Goal: Information Seeking & Learning: Learn about a topic

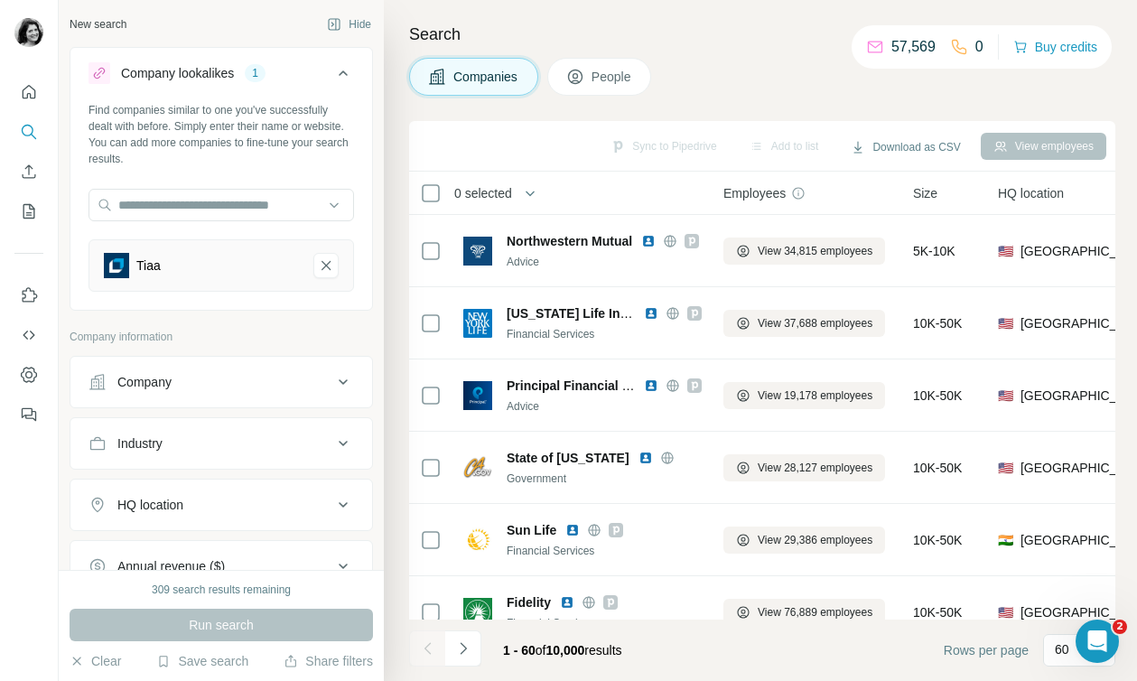
click at [626, 87] on button "People" at bounding box center [599, 77] width 105 height 38
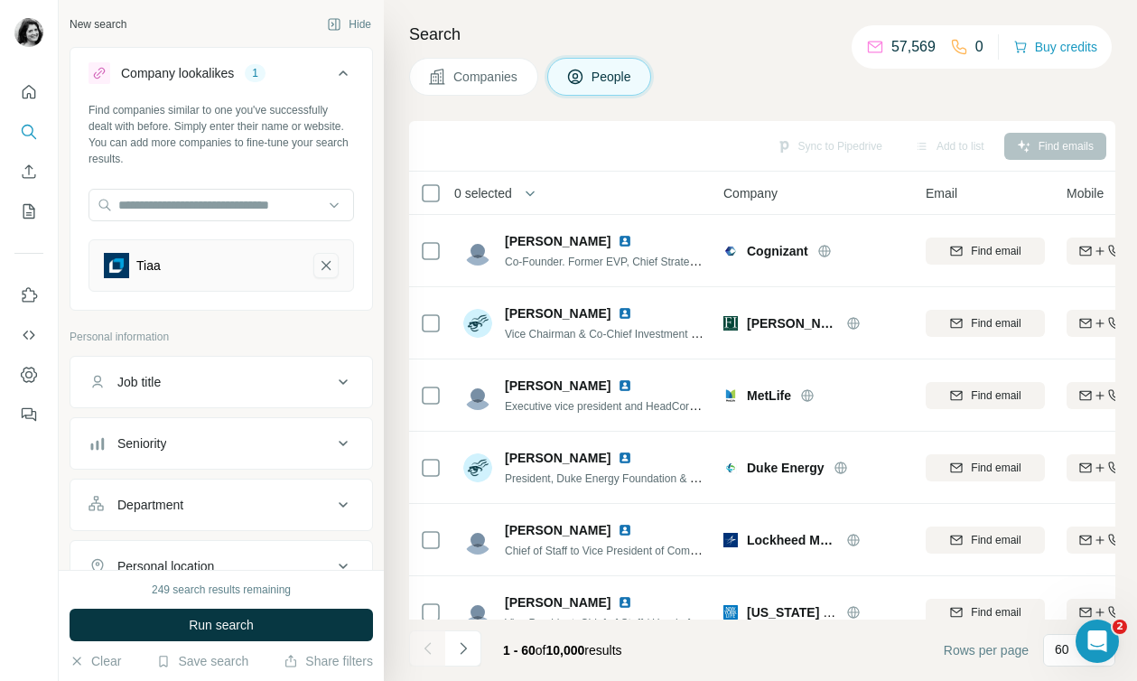
click at [325, 263] on icon "Tiaa-remove-button" at bounding box center [326, 266] width 16 height 18
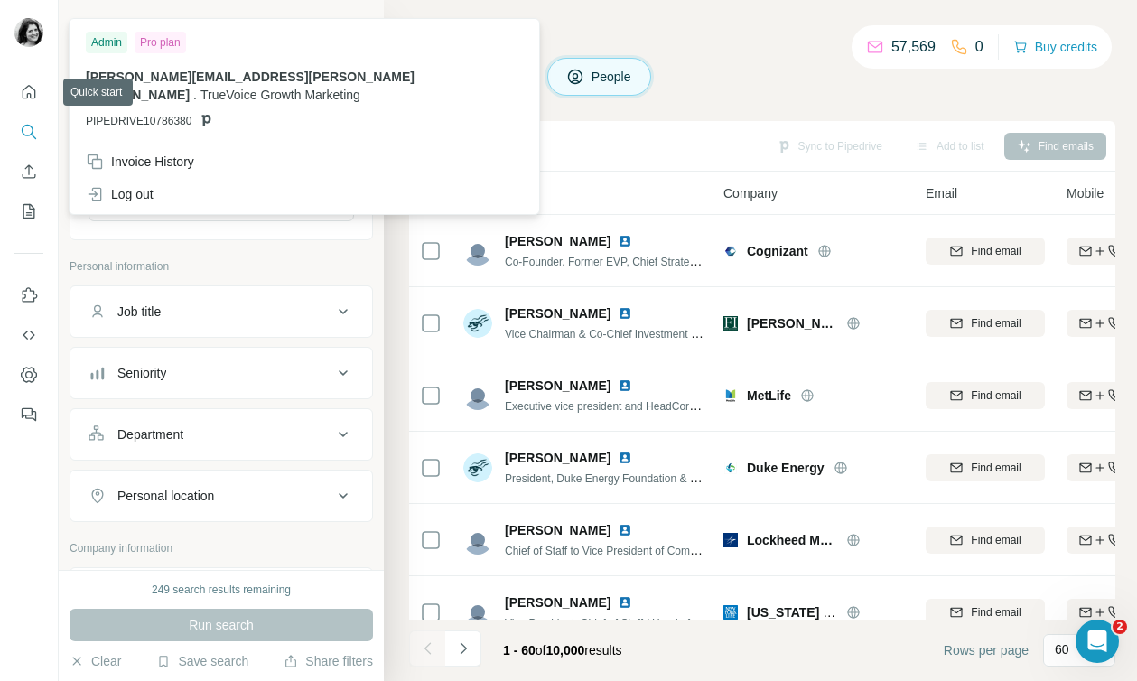
drag, startPoint x: 33, startPoint y: 89, endPoint x: 48, endPoint y: 58, distance: 35.2
click at [48, 58] on div at bounding box center [29, 340] width 59 height 681
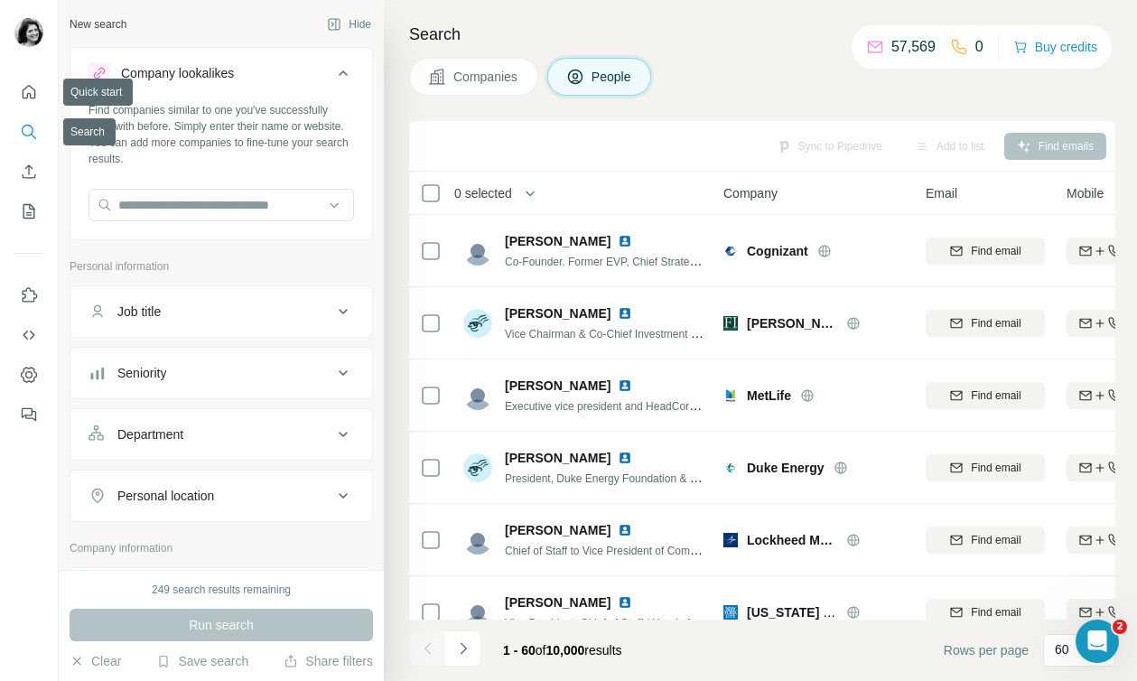
click at [31, 127] on icon "Search" at bounding box center [29, 132] width 18 height 18
click at [476, 78] on span "Companies" at bounding box center [487, 77] width 66 height 18
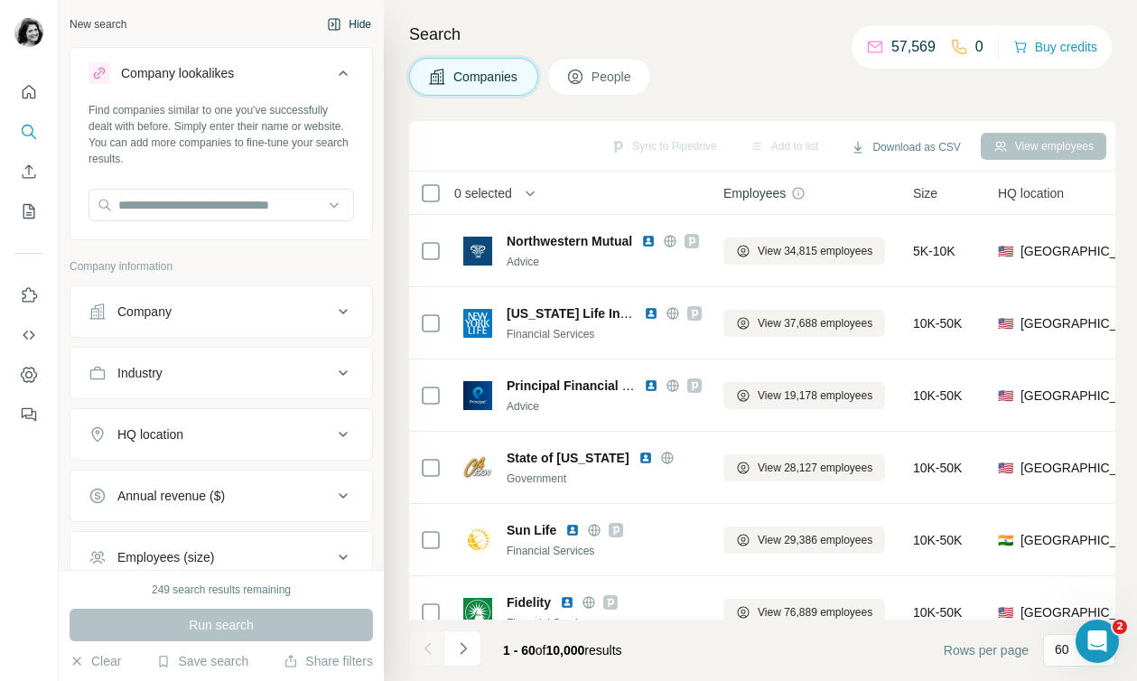
click at [352, 24] on button "Hide" at bounding box center [349, 24] width 70 height 27
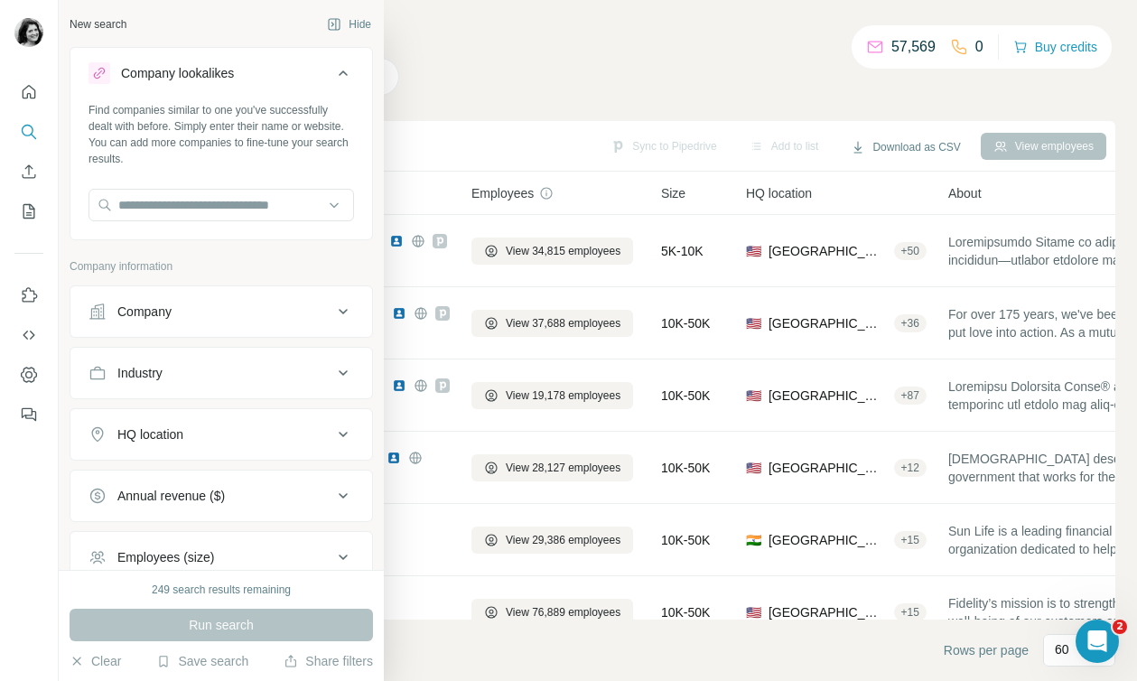
scroll to position [187, 0]
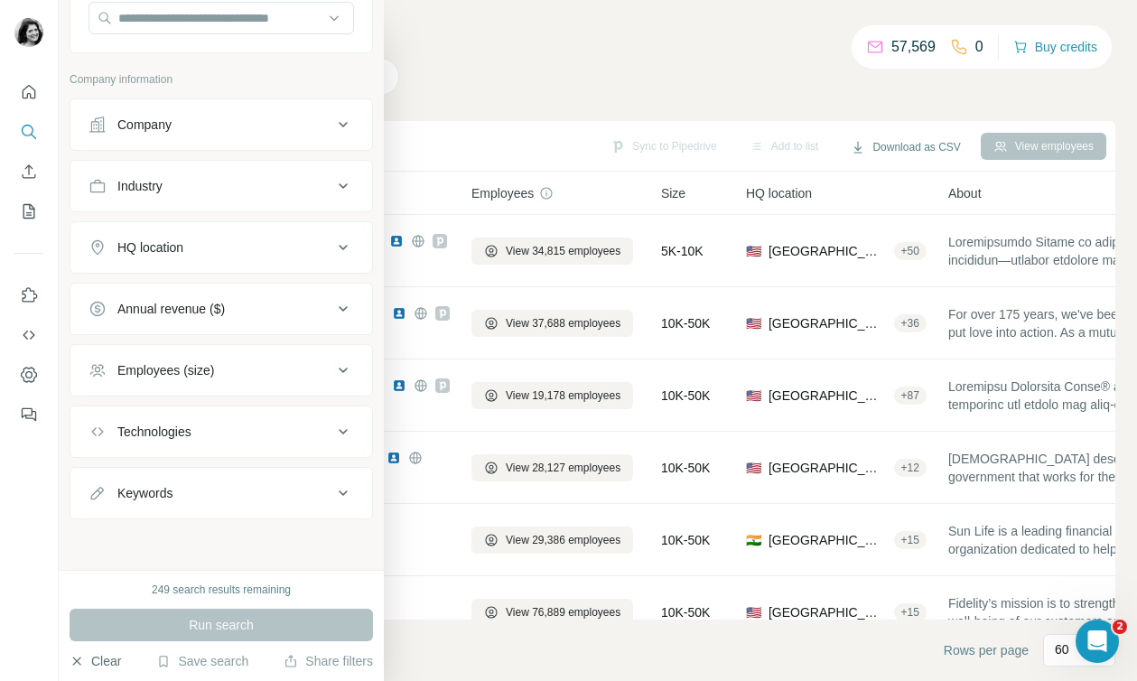
click at [77, 663] on icon "button" at bounding box center [77, 661] width 14 height 14
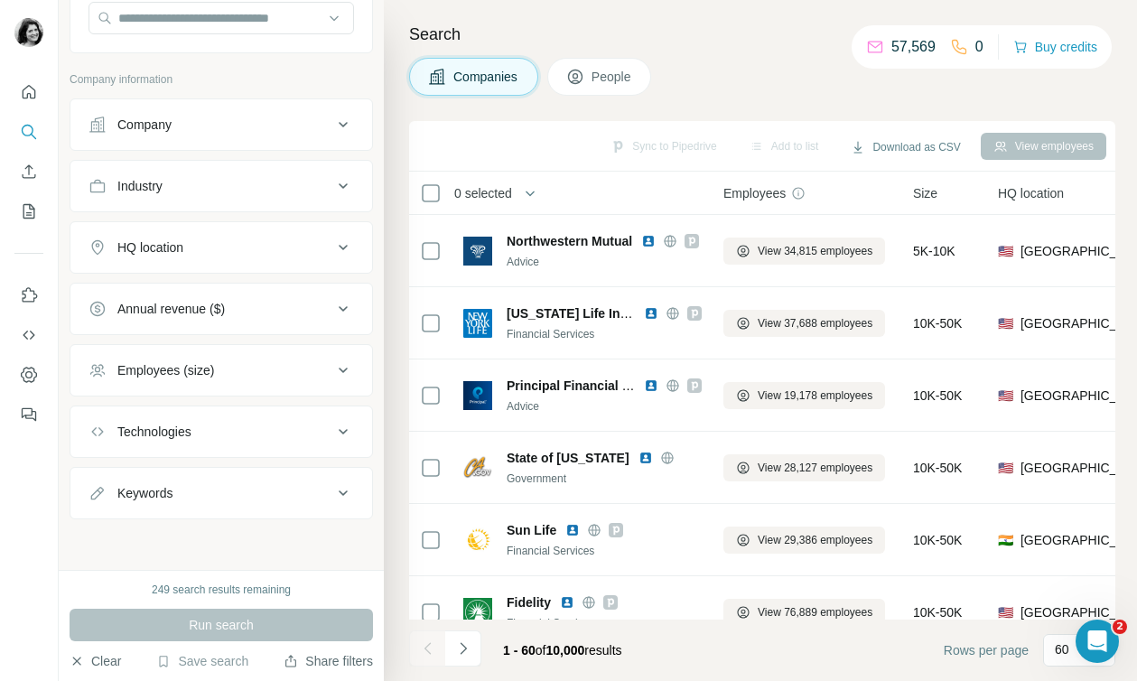
click at [323, 665] on button "Share filters" at bounding box center [328, 661] width 89 height 18
click at [293, 538] on div "New search Hide Company lookalikes Find companies similar to one you've success…" at bounding box center [221, 285] width 325 height 570
click at [24, 136] on icon "Search" at bounding box center [29, 132] width 18 height 18
click at [28, 136] on icon "Search" at bounding box center [29, 132] width 18 height 18
